Goal: Task Accomplishment & Management: Manage account settings

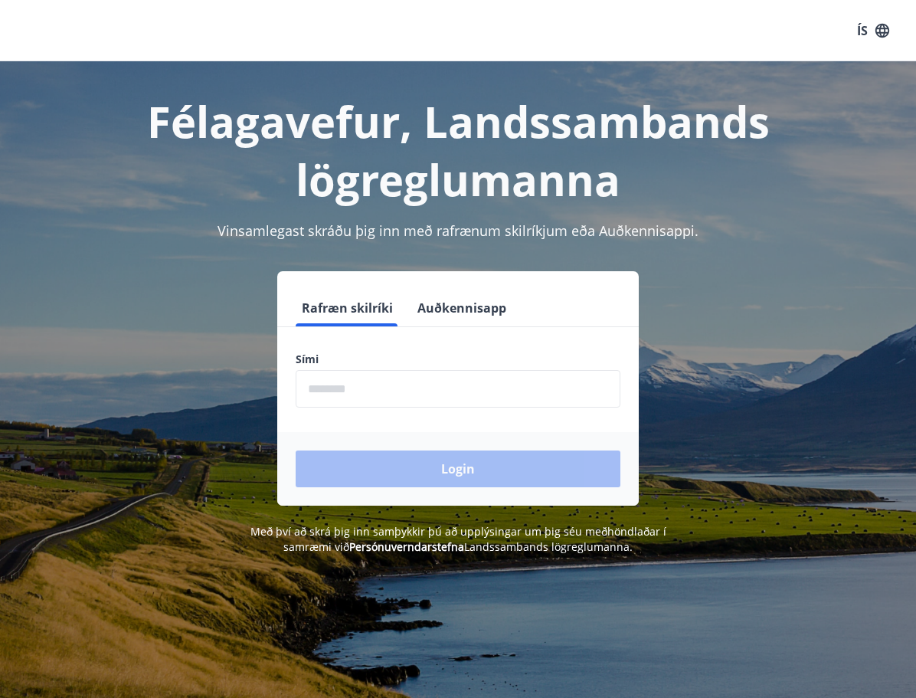
click at [356, 390] on input "phone" at bounding box center [458, 389] width 325 height 38
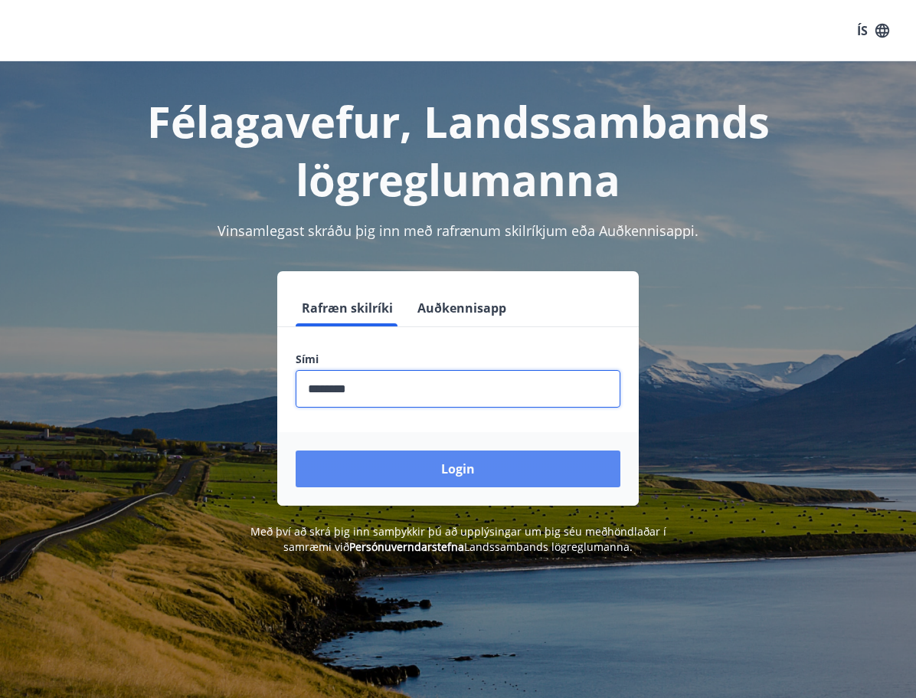
type input "********"
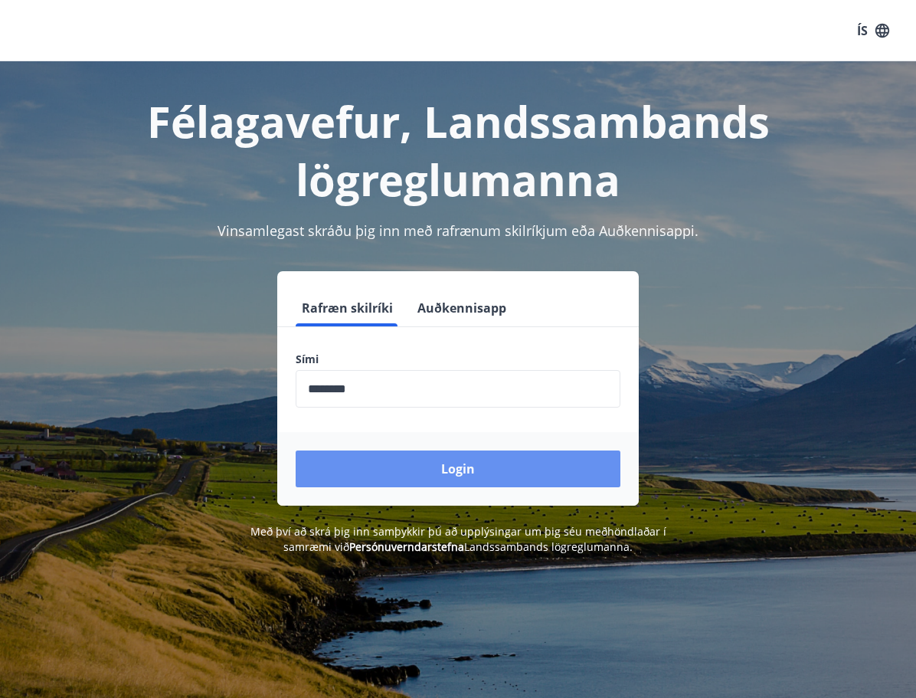
click at [455, 464] on button "Login" at bounding box center [458, 469] width 325 height 37
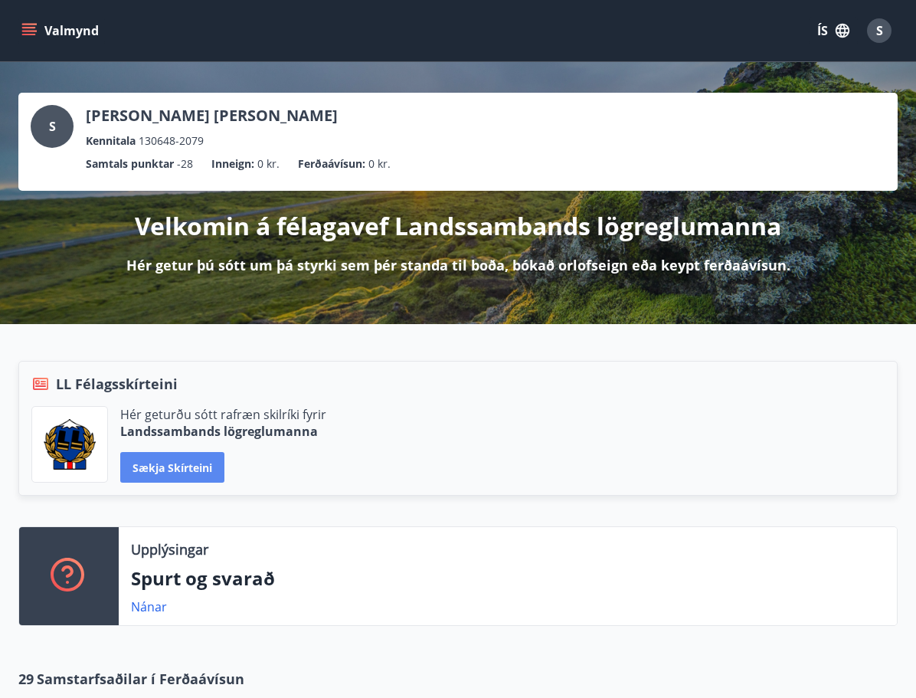
click at [203, 464] on button "Sækja skírteini" at bounding box center [172, 467] width 104 height 31
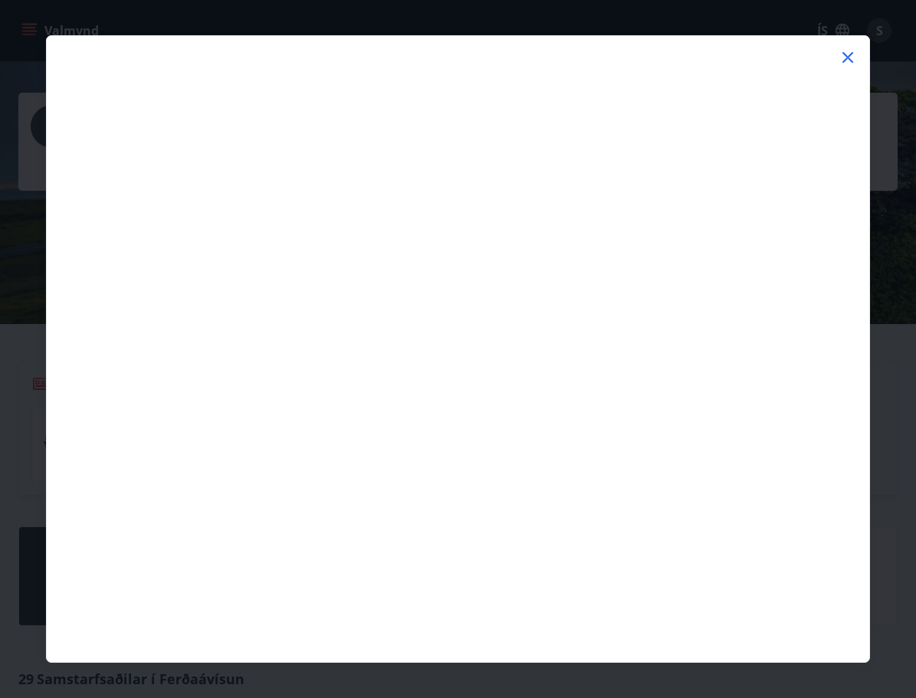
click at [845, 54] on icon at bounding box center [848, 57] width 11 height 11
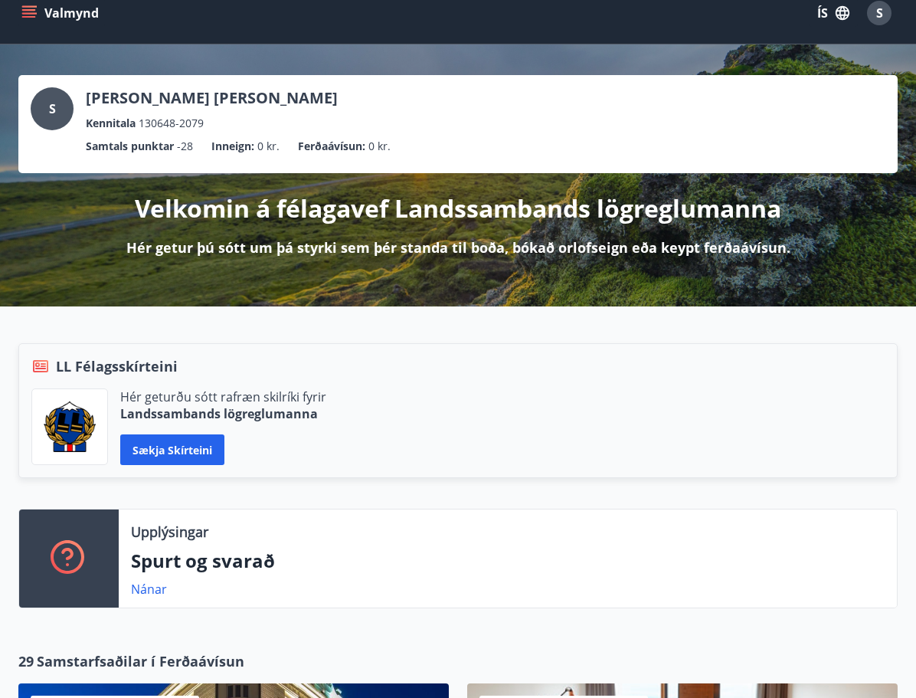
scroll to position [18, 0]
click at [339, 146] on p "Ferðaávísun :" at bounding box center [331, 146] width 67 height 17
click at [194, 96] on p "[PERSON_NAME] [PERSON_NAME]" at bounding box center [212, 97] width 252 height 21
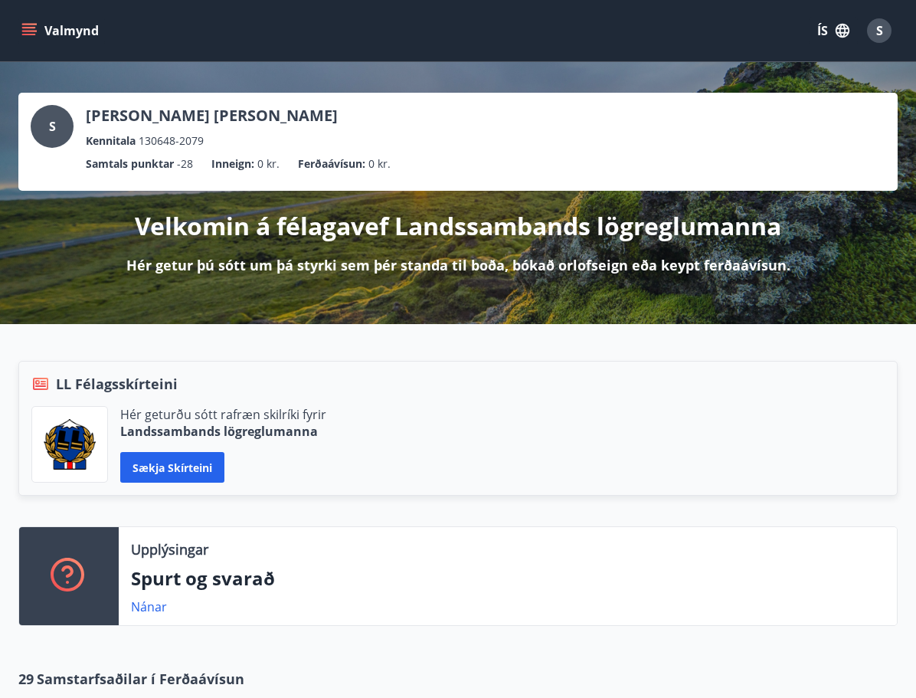
scroll to position [0, 0]
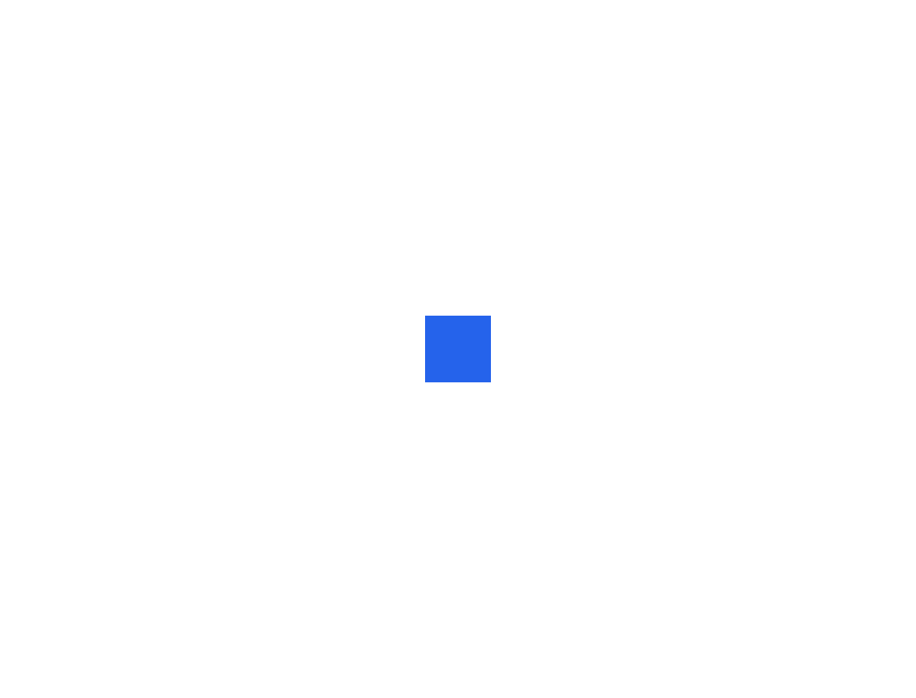
scroll to position [1, 0]
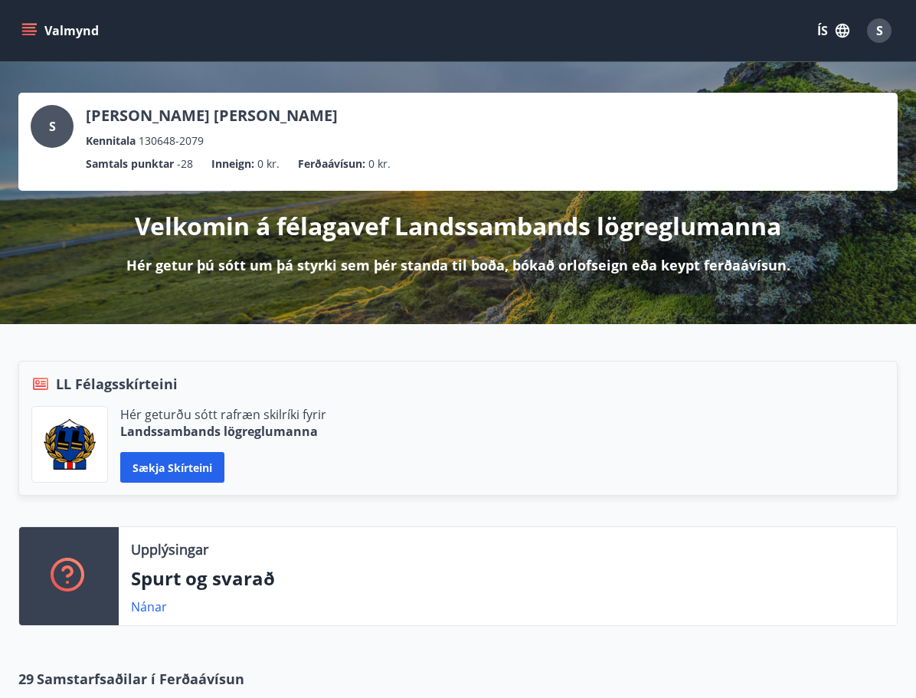
click at [31, 25] on icon "menu" at bounding box center [30, 25] width 17 height 2
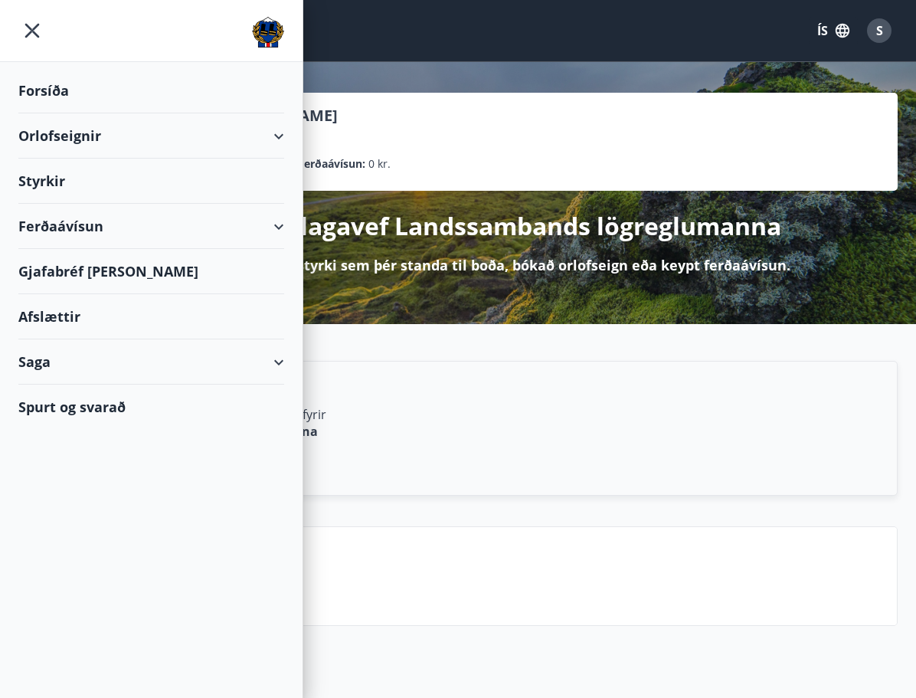
click at [63, 269] on div "Gjafabréf [PERSON_NAME]" at bounding box center [151, 271] width 266 height 45
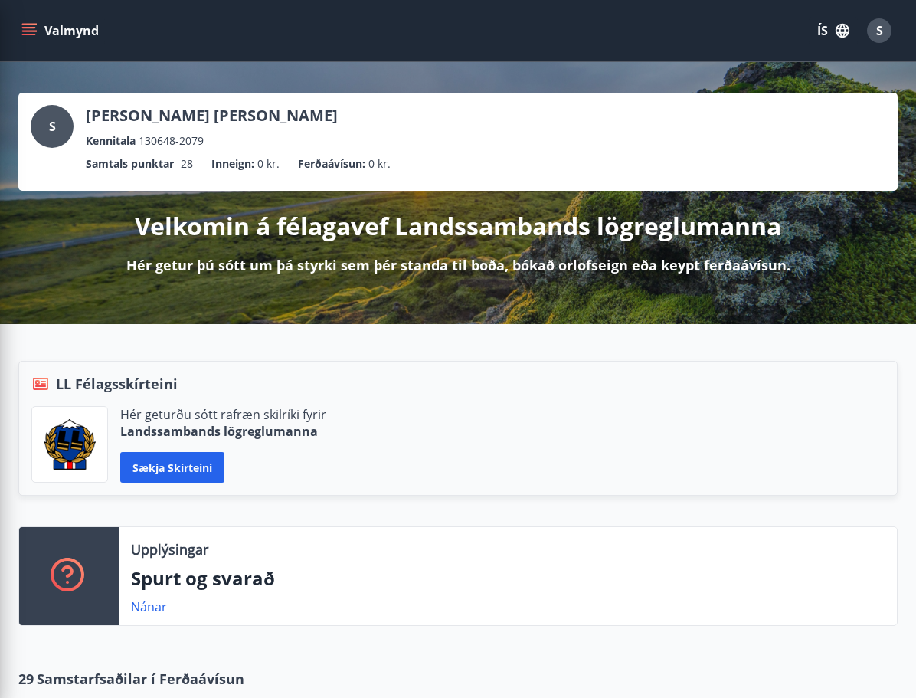
click at [516, 133] on div "S Sigurður Magnús Ágústsson Kennitala 130648-2079" at bounding box center [458, 127] width 855 height 44
click at [886, 31] on div "S" at bounding box center [879, 30] width 25 height 25
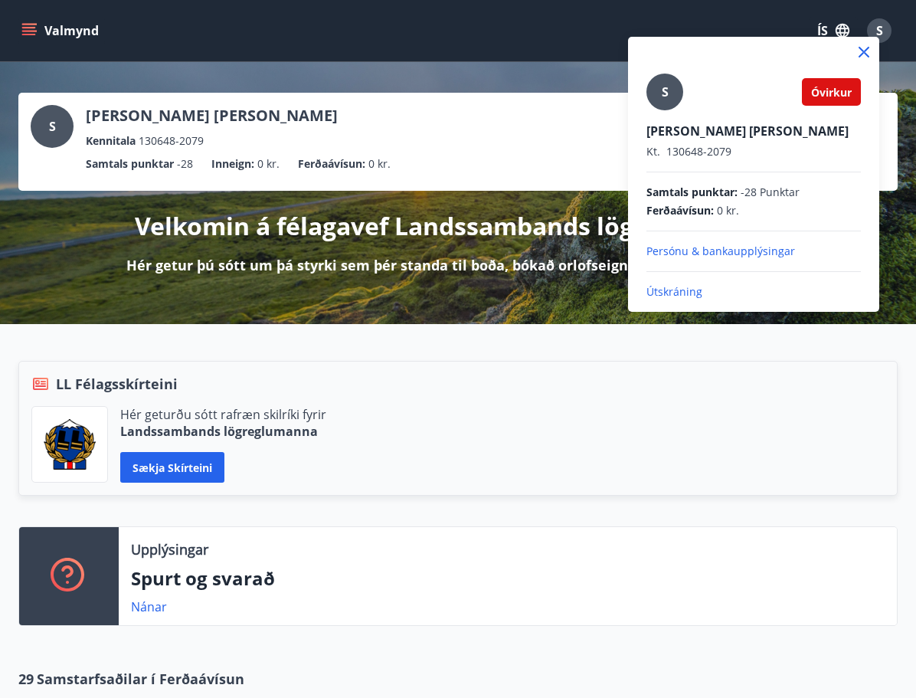
click at [697, 290] on p "Útskráning" at bounding box center [754, 291] width 215 height 15
